Goal: Find specific page/section: Find specific page/section

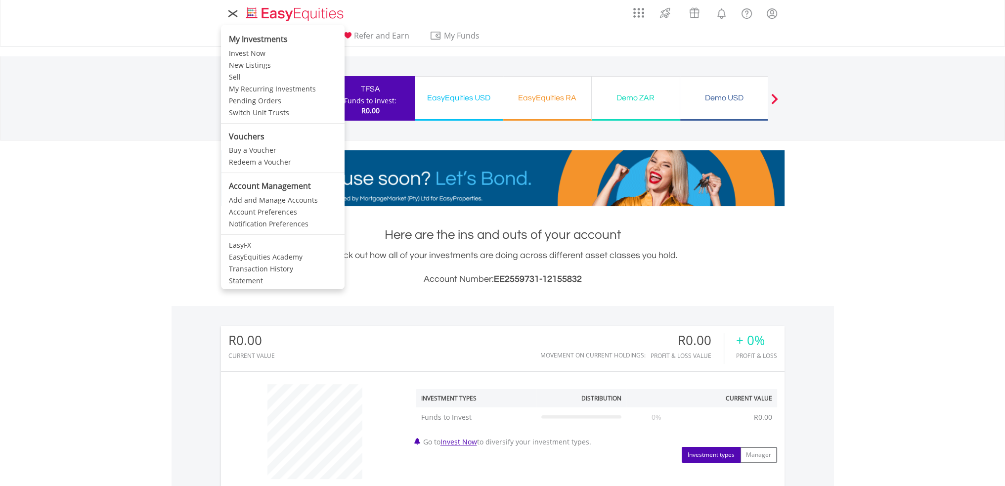
click at [235, 12] on icon at bounding box center [233, 13] width 14 height 12
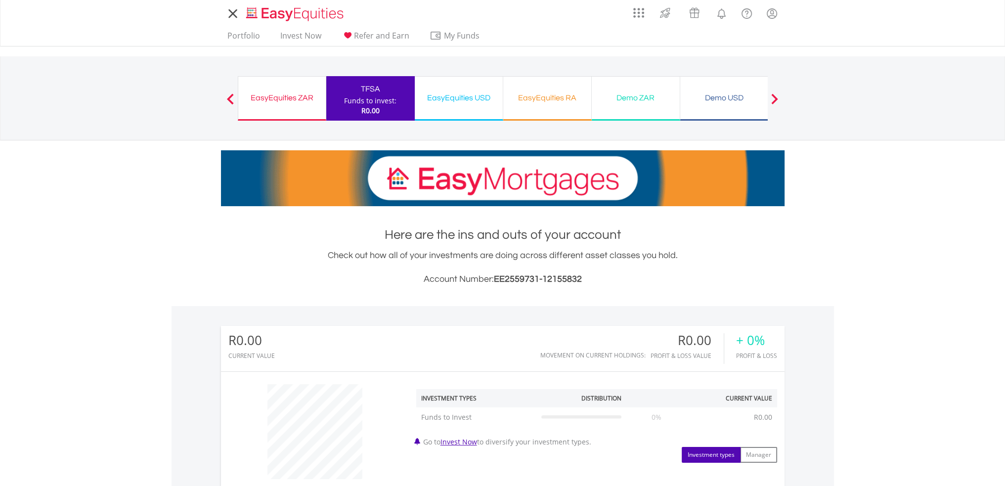
click at [235, 12] on icon at bounding box center [233, 13] width 14 height 12
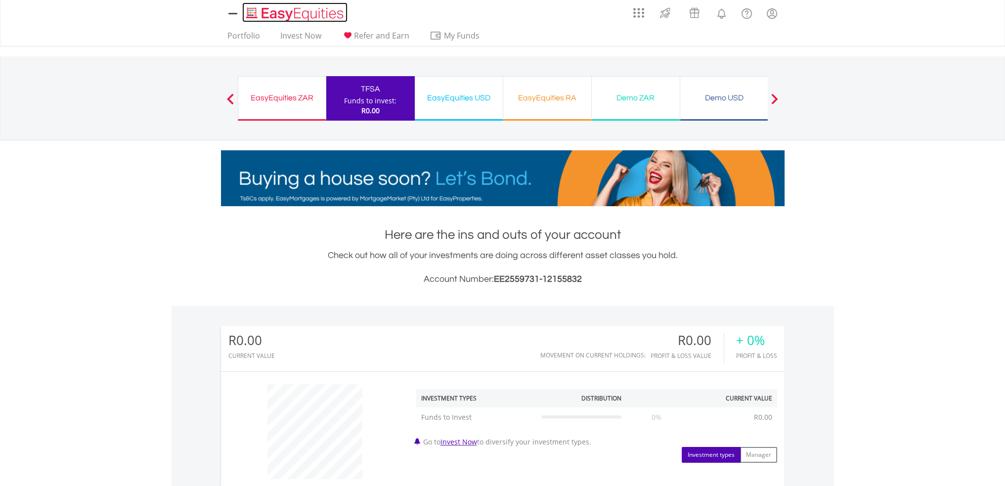
click at [278, 11] on img "Home page" at bounding box center [295, 14] width 103 height 16
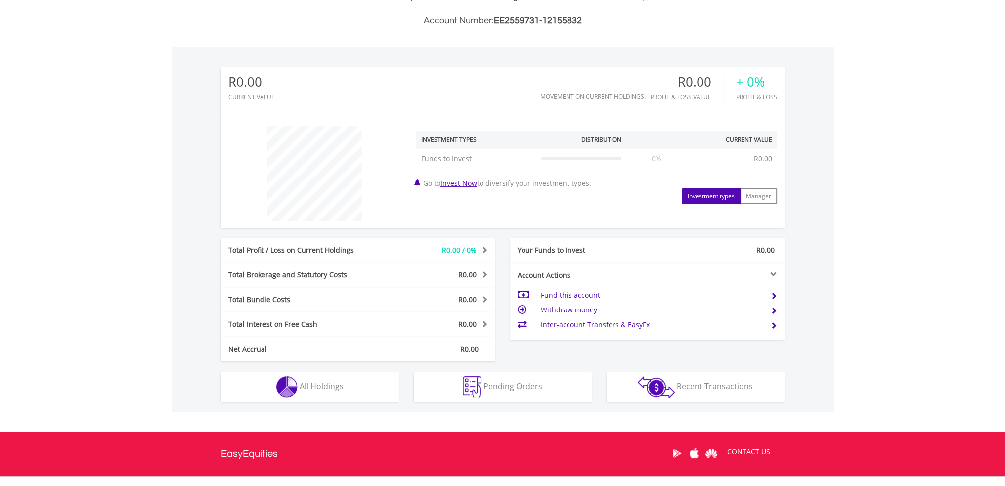
scroll to position [280, 0]
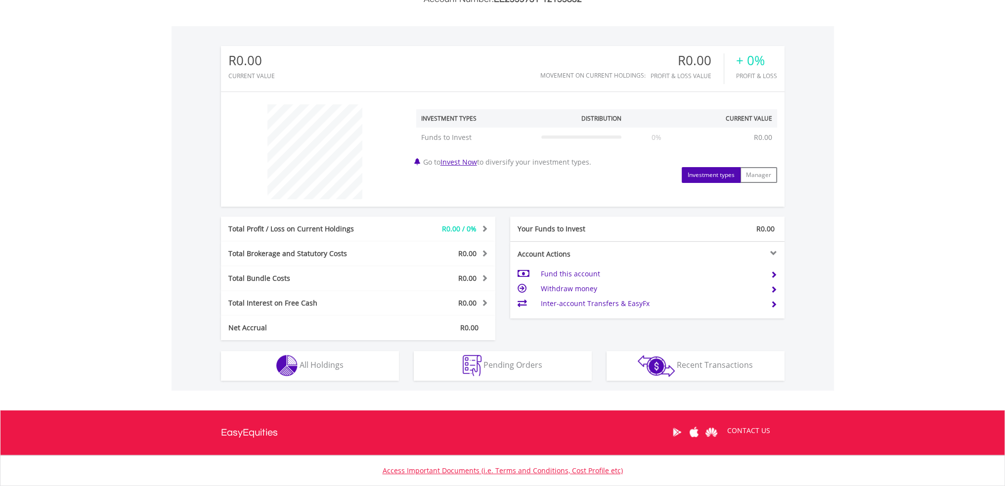
click at [704, 173] on button "Investment types" at bounding box center [711, 175] width 59 height 16
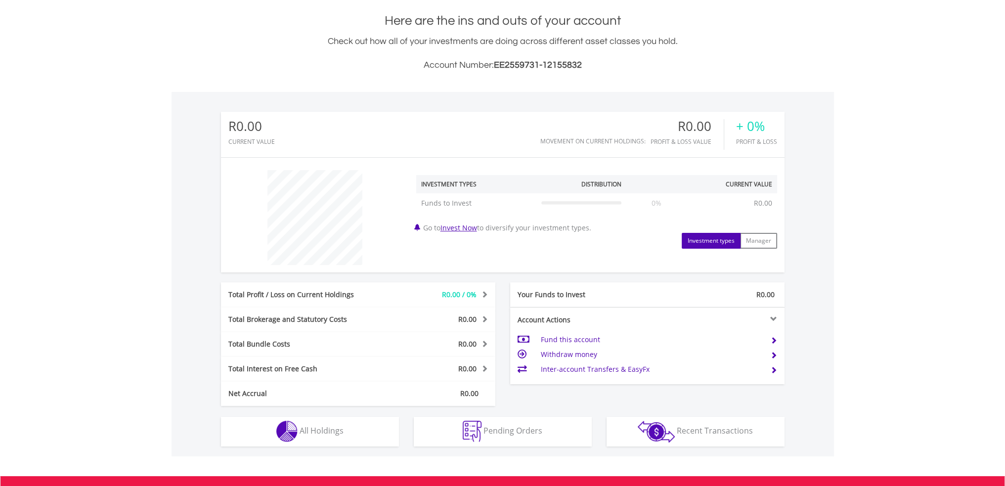
scroll to position [0, 0]
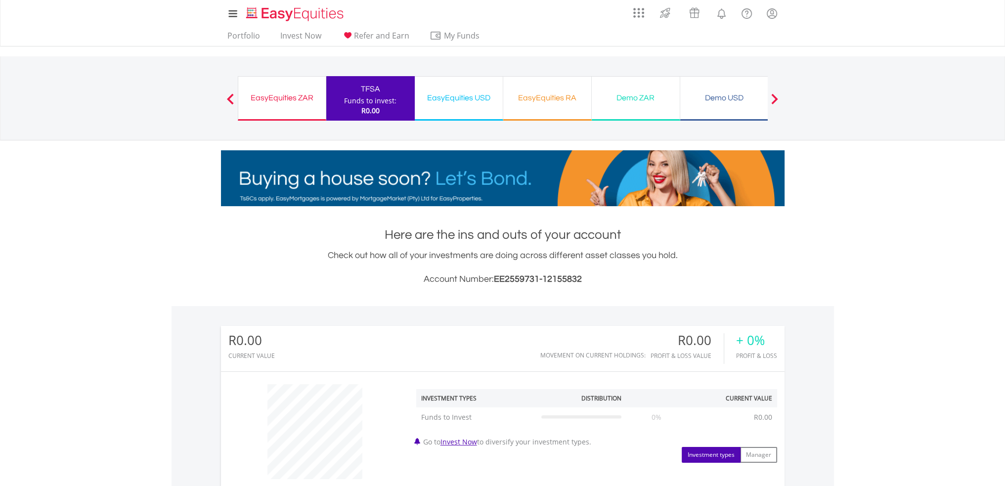
drag, startPoint x: 368, startPoint y: 91, endPoint x: 70, endPoint y: 132, distance: 300.8
click at [70, 132] on nav "Previous EasyEquities ZAR Funds to invest: R0.00 TFSA Funds to invest: R0.00 Ea…" at bounding box center [502, 98] width 1005 height 84
click at [368, 88] on div "TFSA" at bounding box center [370, 89] width 77 height 14
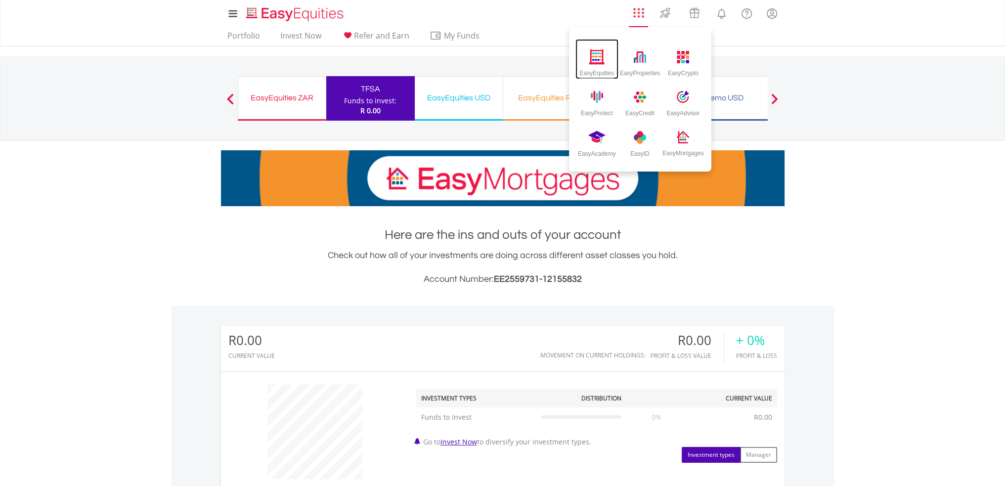
click at [599, 59] on img at bounding box center [597, 56] width 16 height 15
